Goal: Task Accomplishment & Management: Use online tool/utility

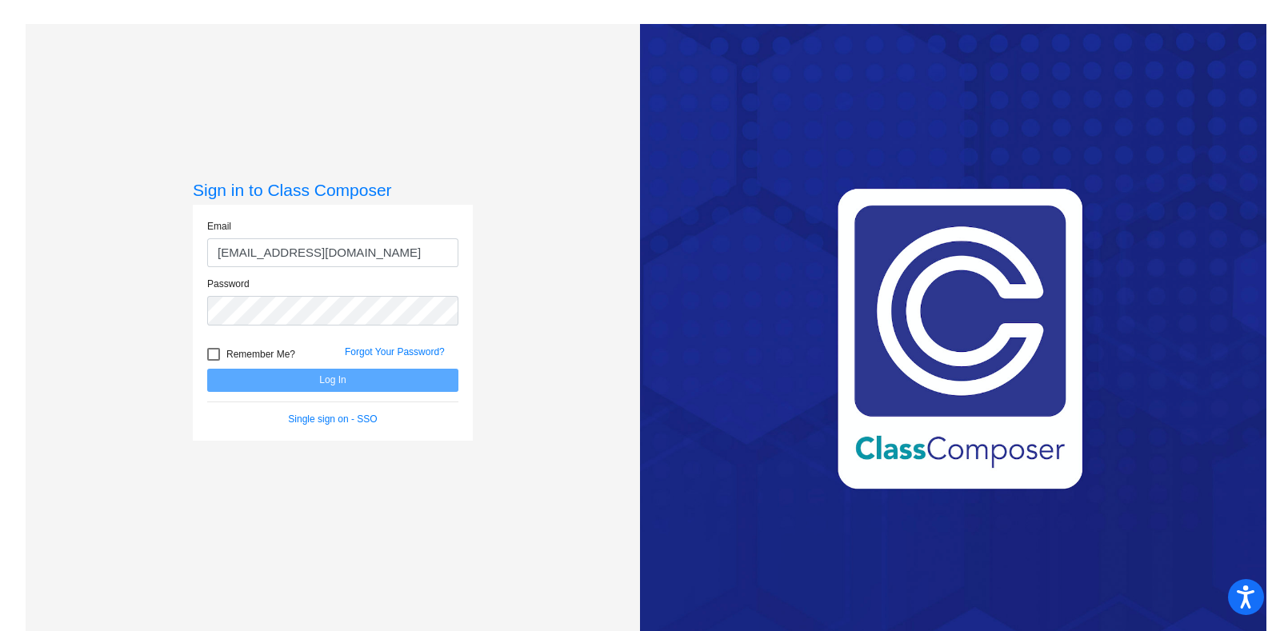
type input "[EMAIL_ADDRESS][DOMAIN_NAME]"
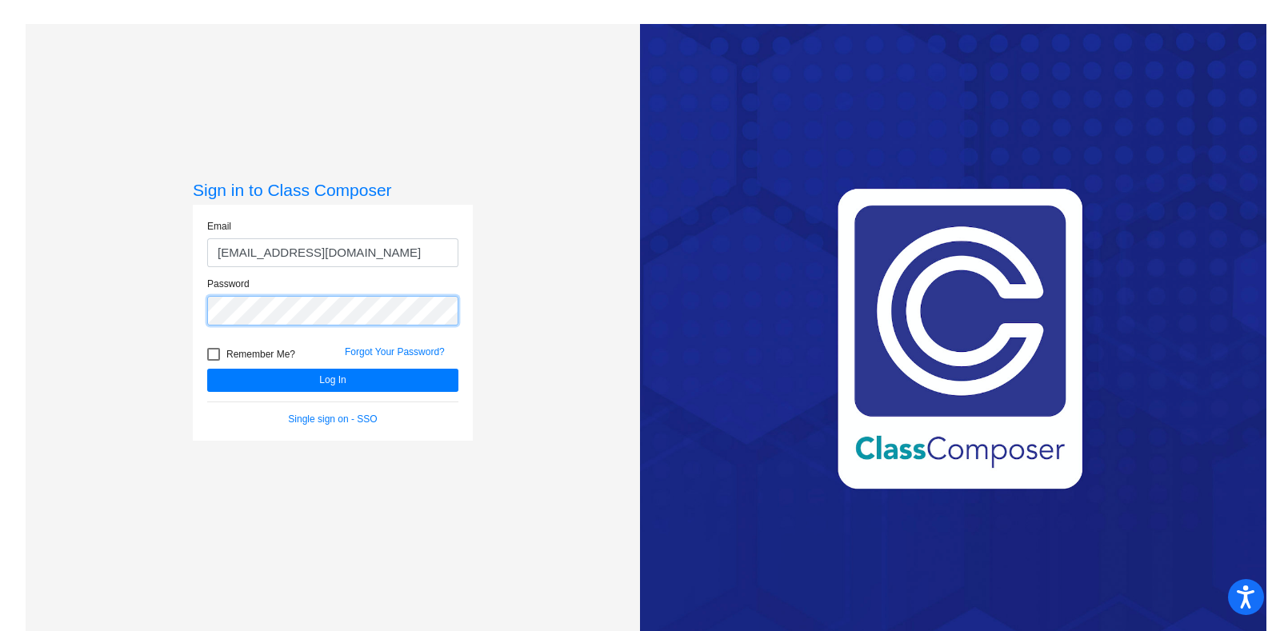
click at [207, 369] on button "Log In" at bounding box center [332, 380] width 251 height 23
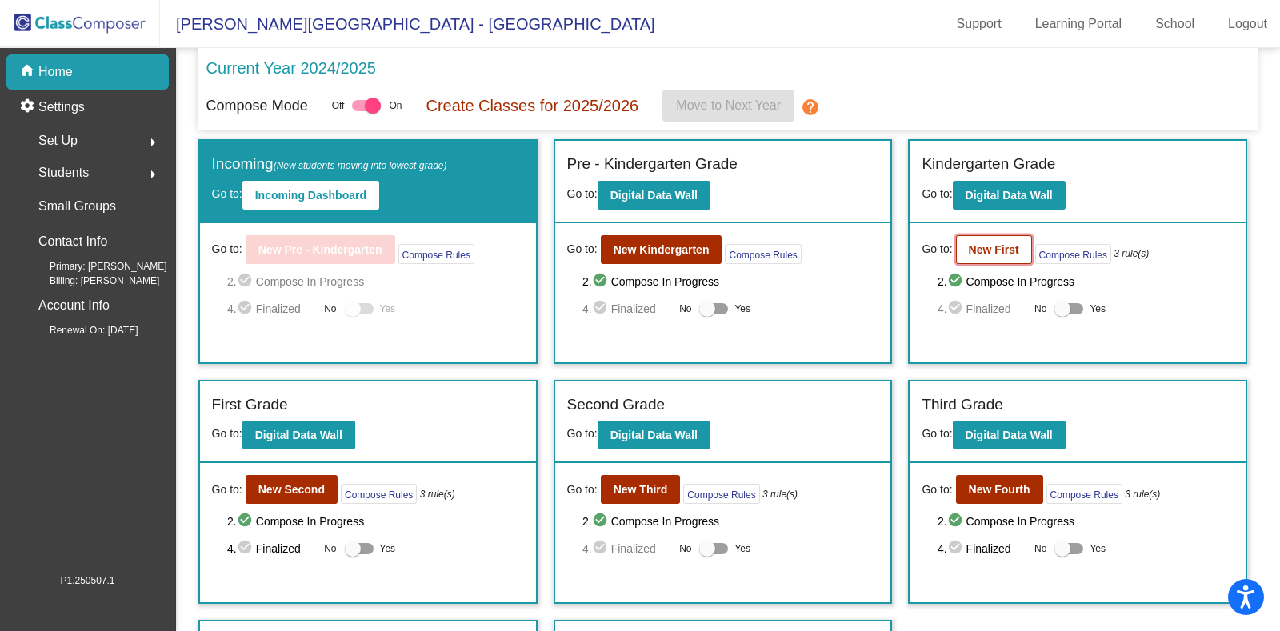
click at [960, 238] on button "New First" at bounding box center [994, 249] width 76 height 29
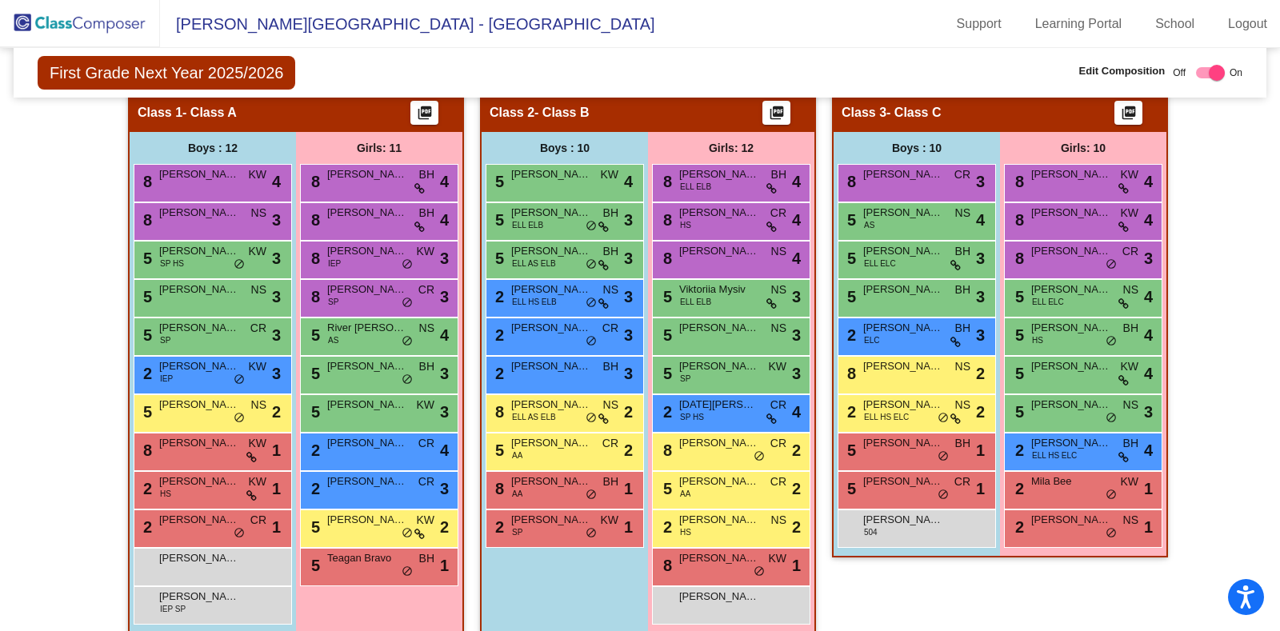
scroll to position [337, 0]
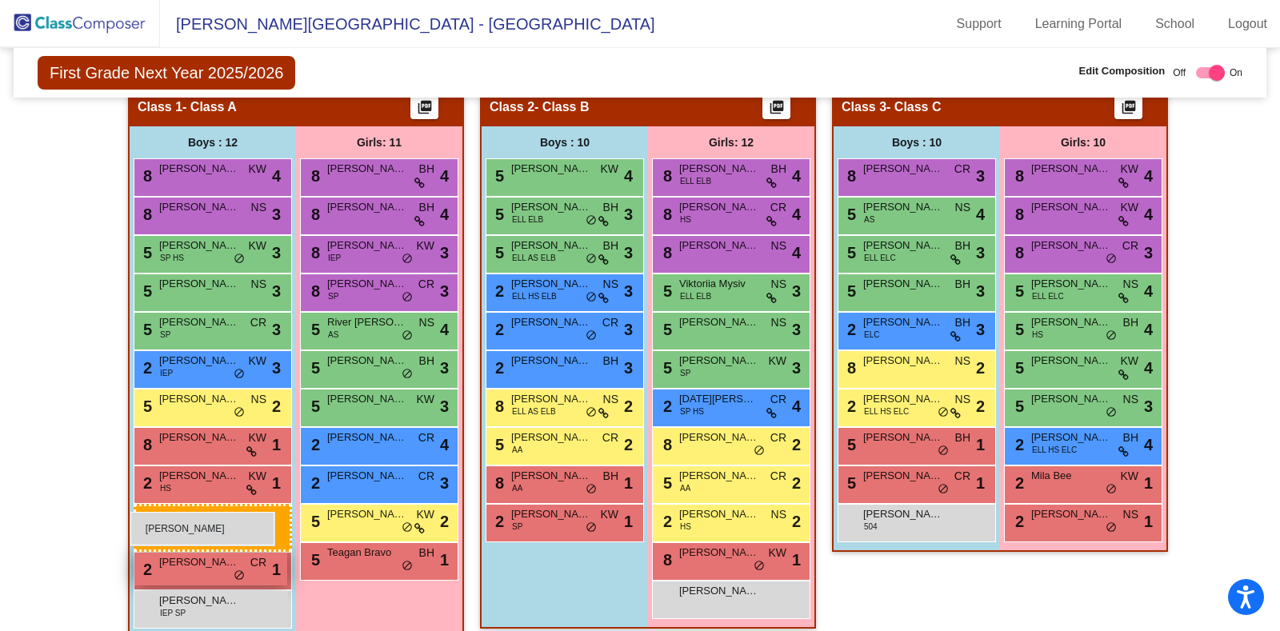
drag, startPoint x: 188, startPoint y: 555, endPoint x: 130, endPoint y: 512, distance: 72.6
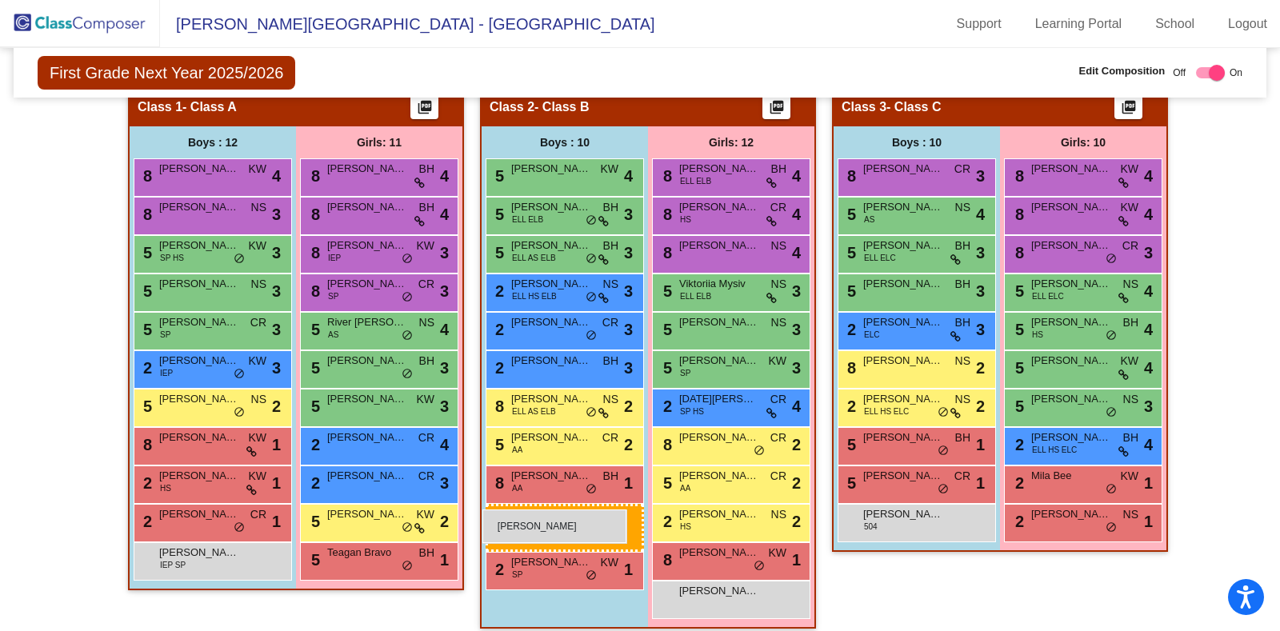
drag, startPoint x: 174, startPoint y: 553, endPoint x: 482, endPoint y: 510, distance: 311.8
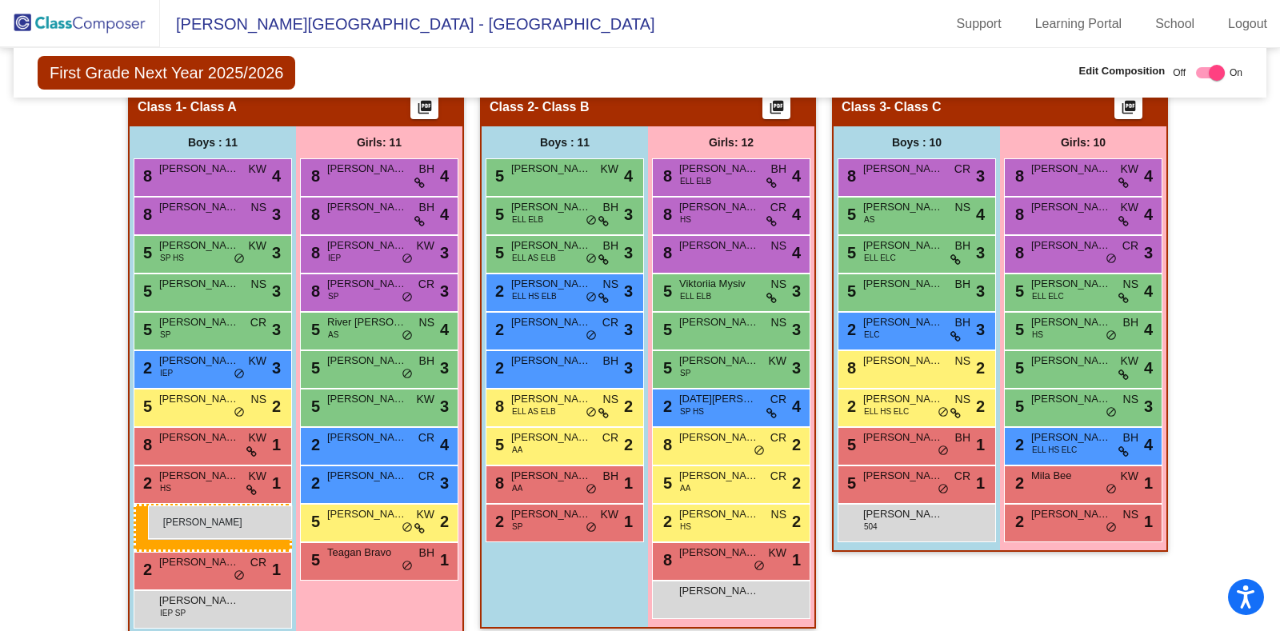
drag, startPoint x: 557, startPoint y: 555, endPoint x: 148, endPoint y: 506, distance: 411.7
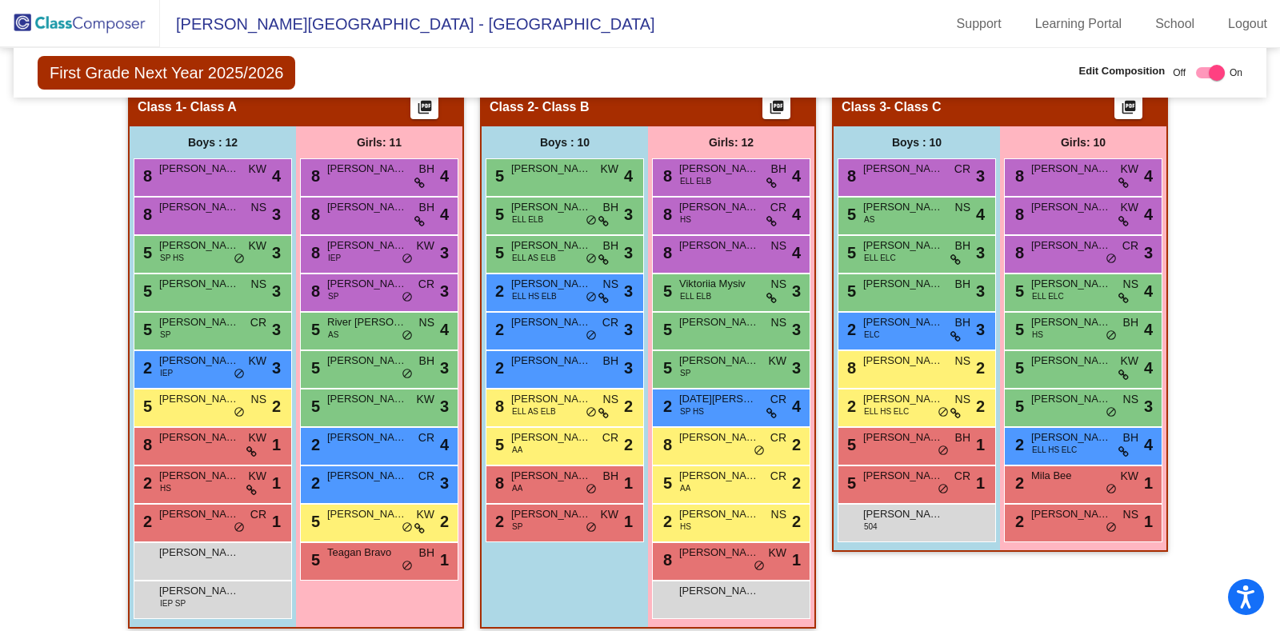
scroll to position [347, 0]
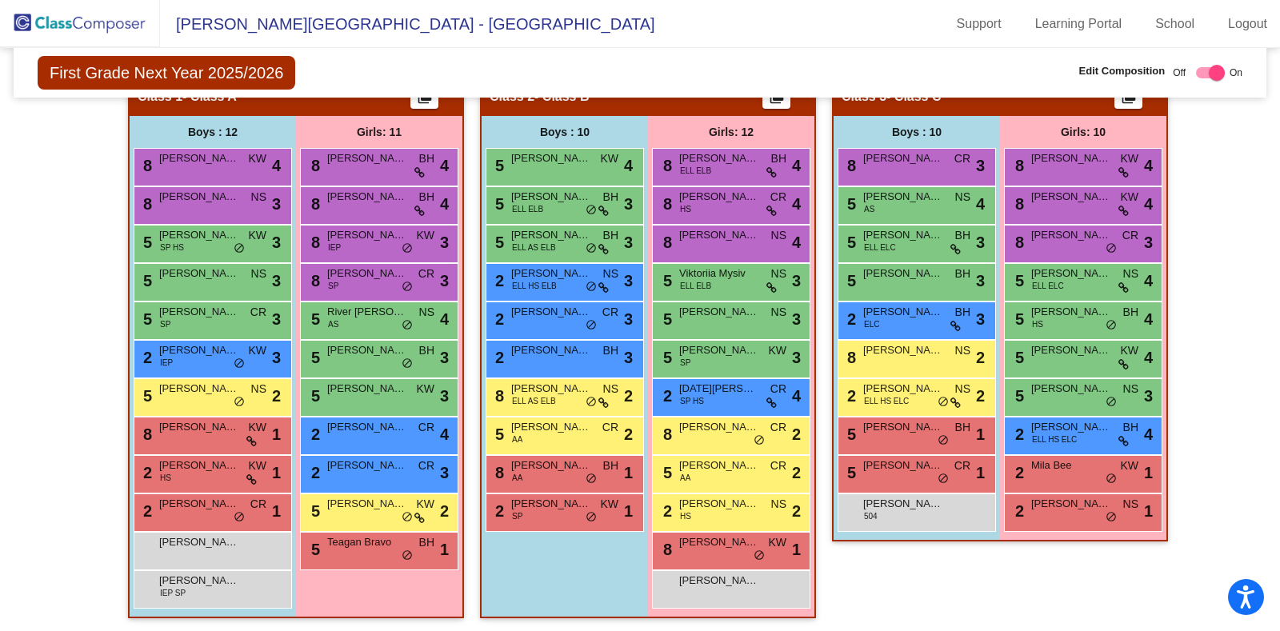
click at [448, 35] on mat-toolbar "[PERSON_NAME][GEOGRAPHIC_DATA] - Quaneesha Support Learning Portal School Logout" at bounding box center [640, 24] width 1280 height 48
